Goal: Task Accomplishment & Management: Complete application form

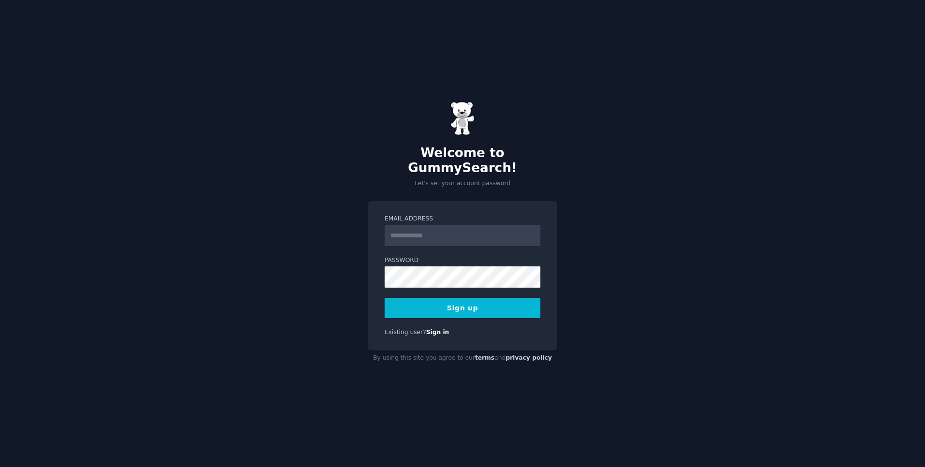
click at [414, 225] on input "Email Address" at bounding box center [463, 235] width 156 height 21
type input "**********"
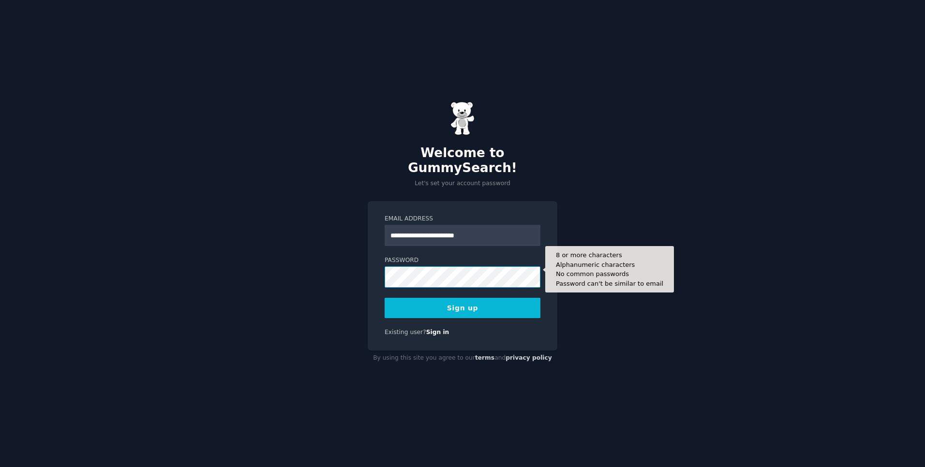
click at [385, 298] on button "Sign up" at bounding box center [463, 308] width 156 height 20
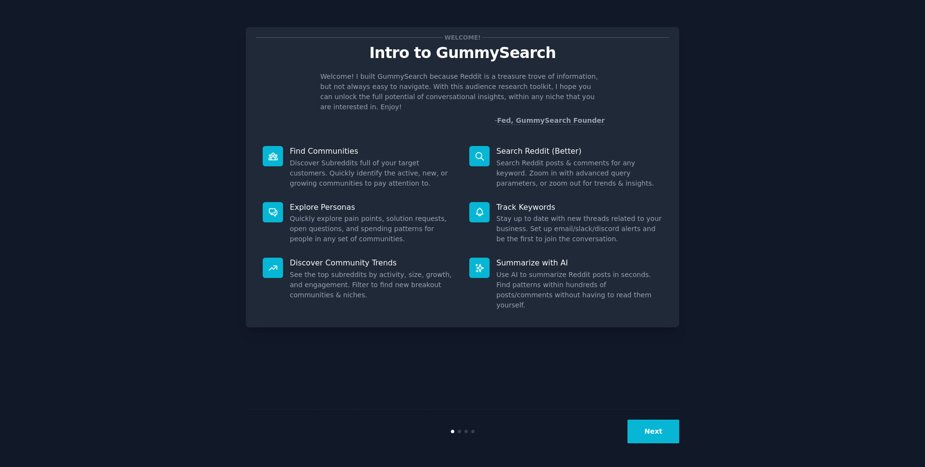
click at [651, 432] on button "Next" at bounding box center [654, 432] width 52 height 24
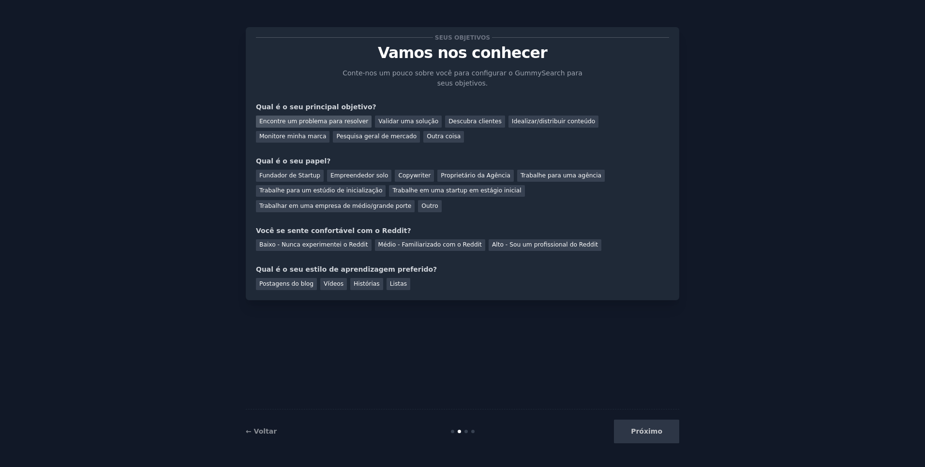
click at [326, 119] on div "Encontre um problema para resolver" at bounding box center [314, 122] width 116 height 12
click at [346, 180] on div "Empreendedor solo" at bounding box center [359, 176] width 64 height 12
click at [286, 239] on div "Baixo - Nunca experimentei o Reddit" at bounding box center [314, 245] width 116 height 12
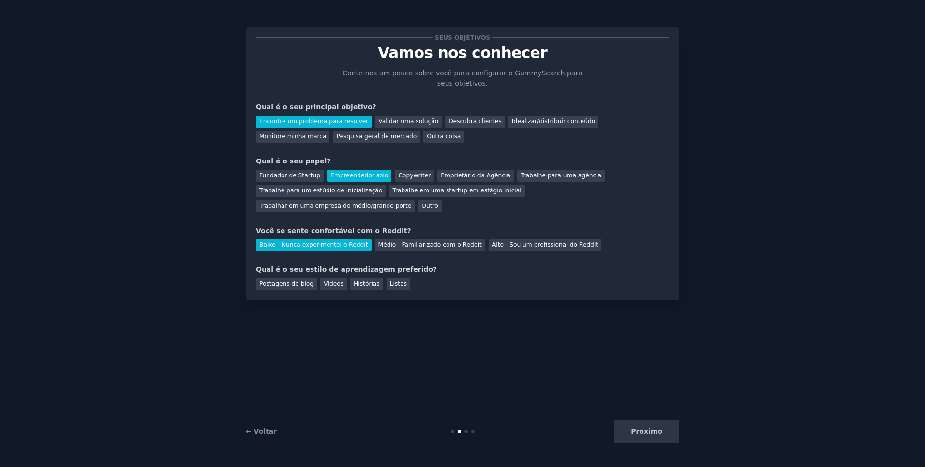
click at [324, 275] on div "Seus objetivos Vamos nos conhecer Conte-nos um pouco sobre você para configurar…" at bounding box center [463, 163] width 434 height 273
click at [330, 278] on div "Vídeos" at bounding box center [333, 284] width 27 height 12
click at [652, 434] on button "Próximo" at bounding box center [646, 432] width 65 height 24
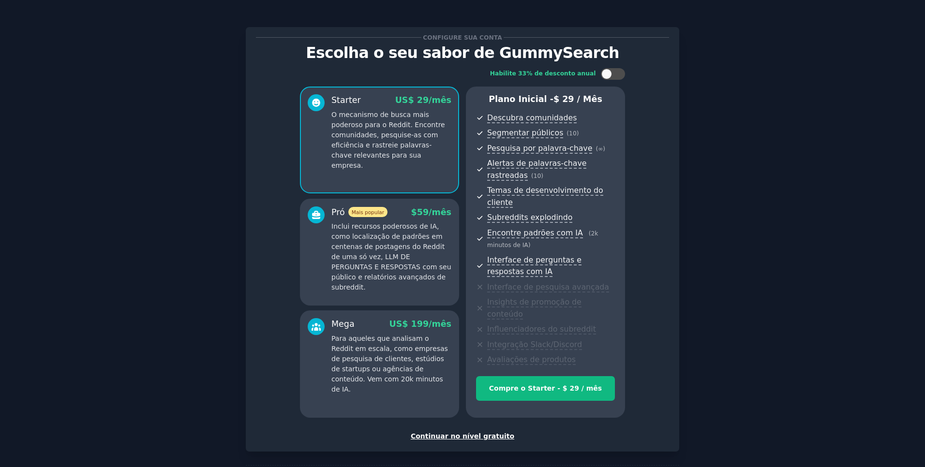
click at [465, 432] on div "Continuar no nível gratuito" at bounding box center [462, 437] width 413 height 10
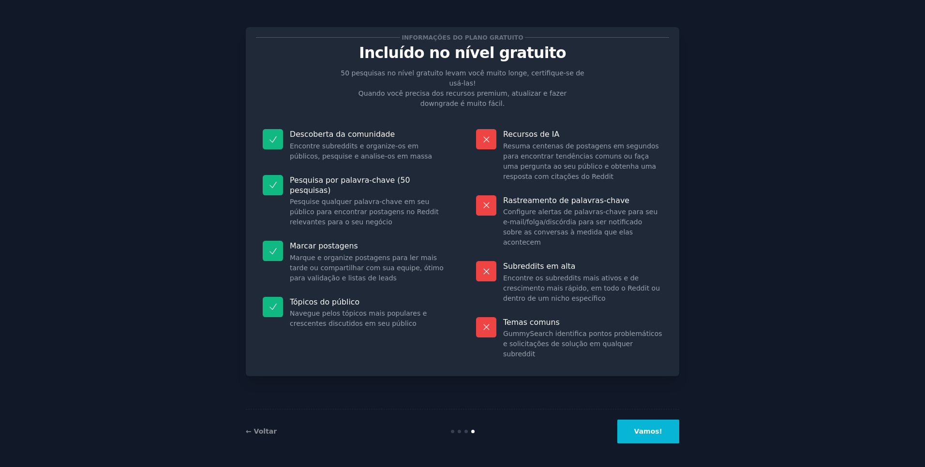
click at [666, 435] on button "Vamos!" at bounding box center [648, 432] width 62 height 24
